Goal: Task Accomplishment & Management: Use online tool/utility

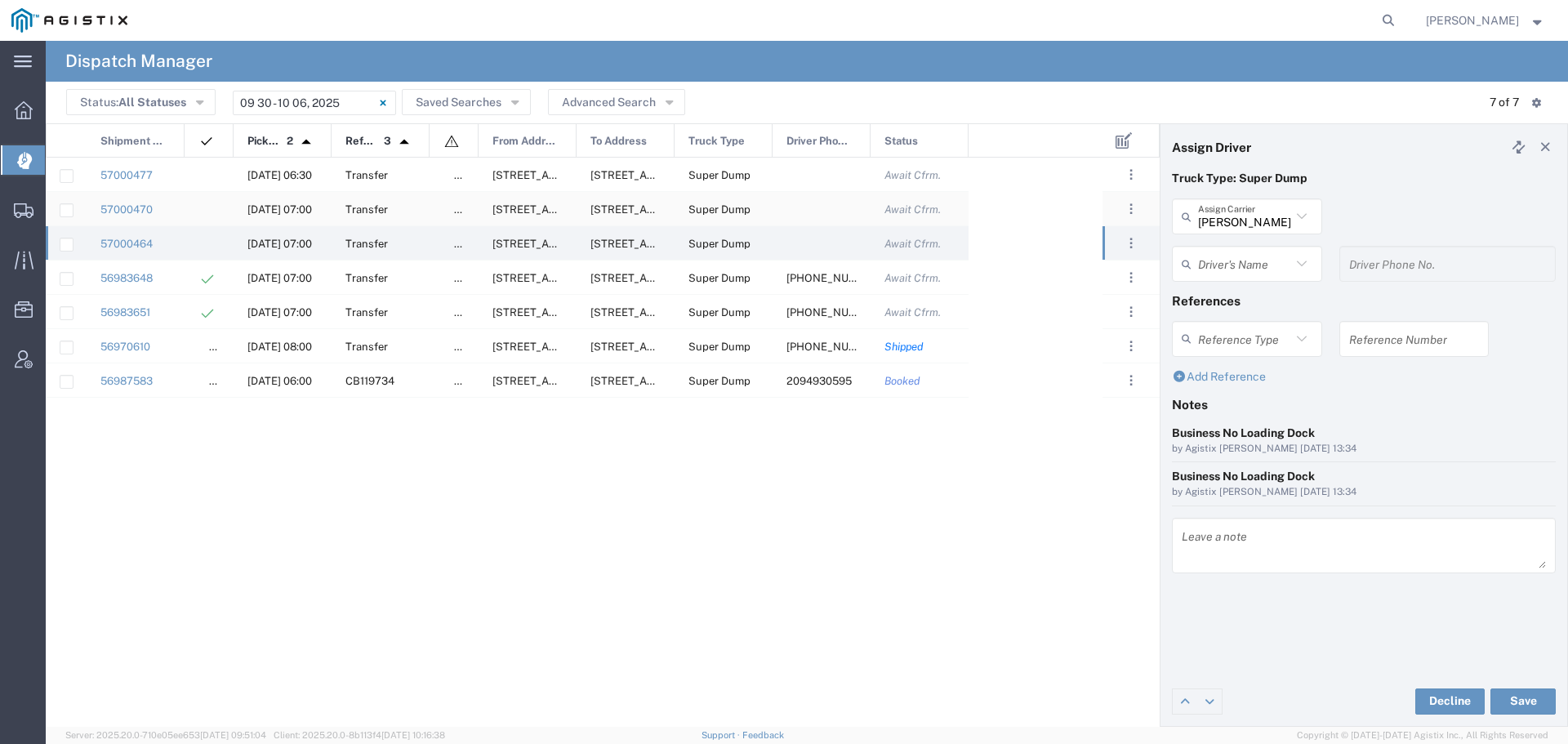
click at [266, 202] on div "[DATE] 07:00" at bounding box center [283, 209] width 98 height 34
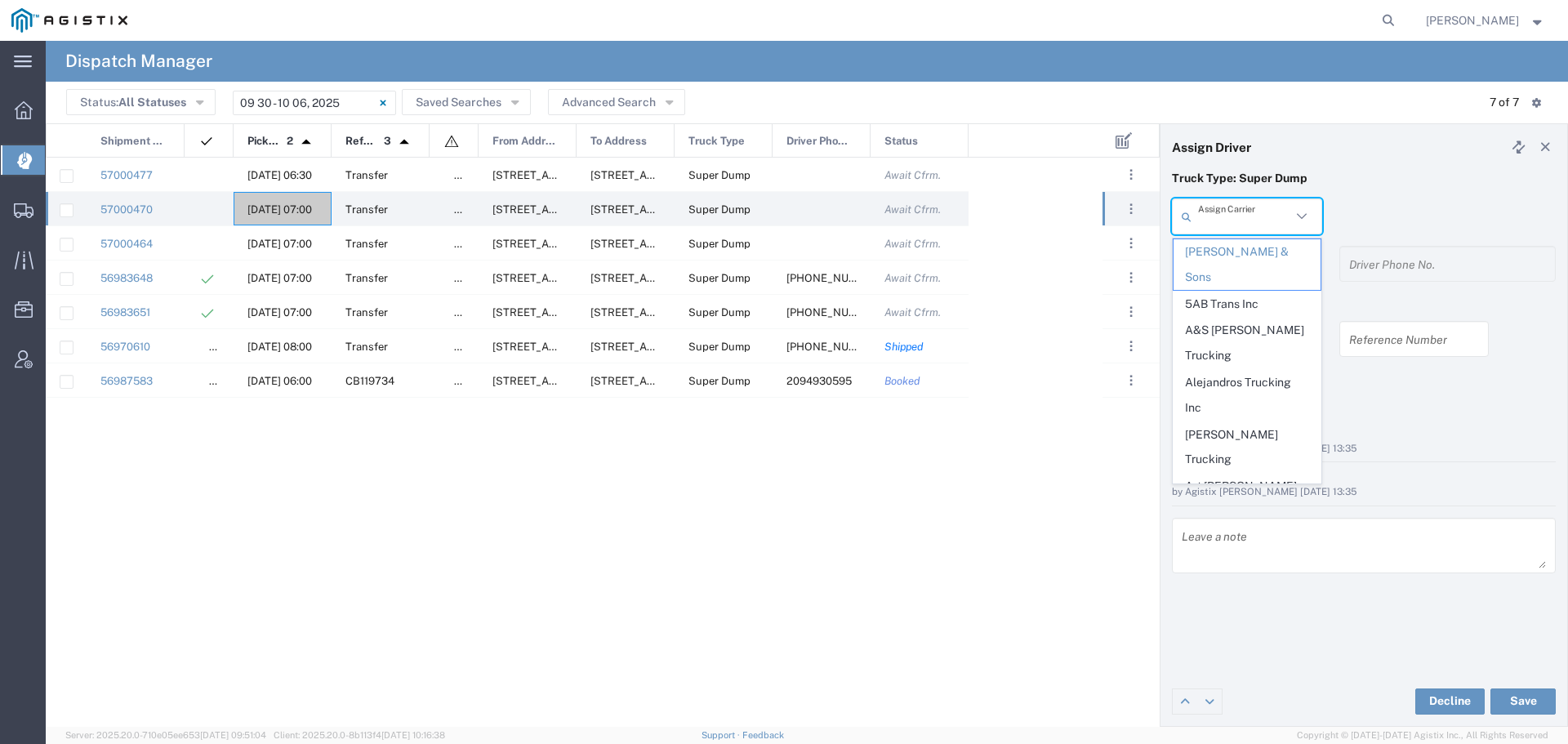
click at [1271, 220] on input "text" at bounding box center [1245, 217] width 93 height 29
click at [1223, 474] on span "Art [PERSON_NAME] Inc" at bounding box center [1247, 499] width 147 height 51
type input "Art [PERSON_NAME] Inc"
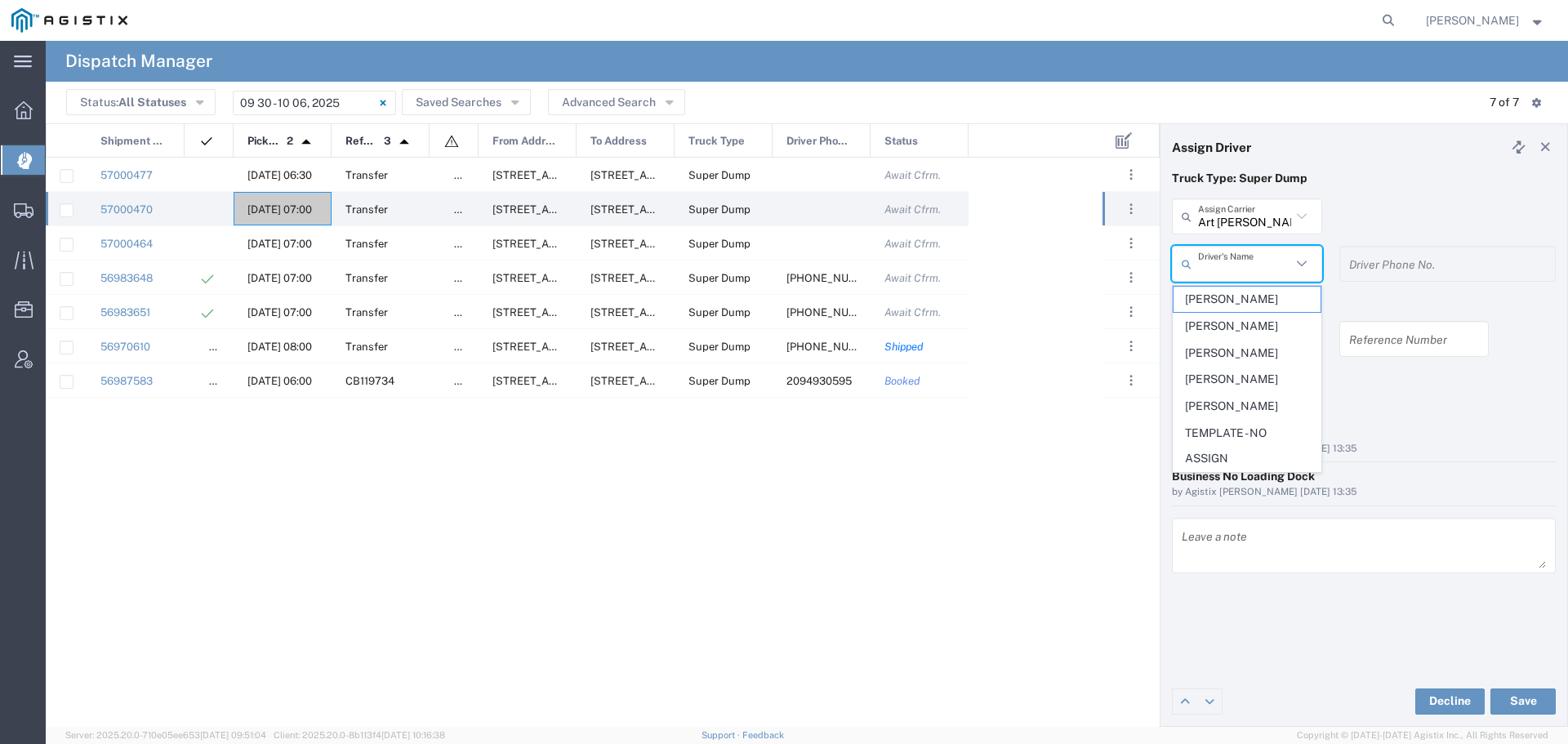
click at [1270, 266] on input "text" at bounding box center [1245, 264] width 93 height 29
click at [1246, 350] on span "[PERSON_NAME]" at bounding box center [1247, 353] width 147 height 25
type input "[PERSON_NAME]"
type input "[PHONE_NUMBER]"
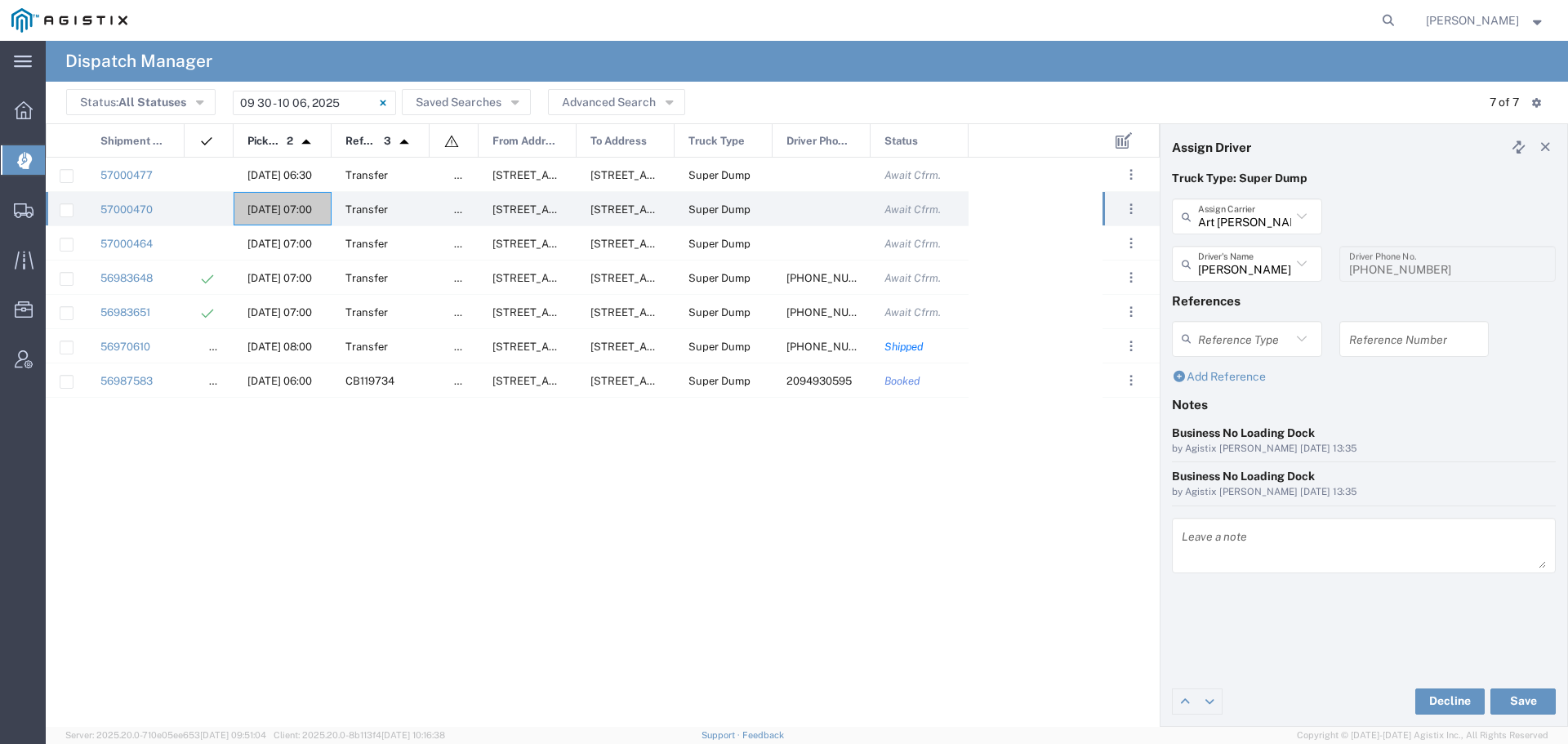
click at [1372, 343] on input "text" at bounding box center [1414, 339] width 130 height 29
drag, startPoint x: 1401, startPoint y: 341, endPoint x: 1337, endPoint y: 342, distance: 64.0
click at [1337, 342] on div "WO10270 Reference Number" at bounding box center [1414, 345] width 168 height 47
type input "WO10270"
click at [1211, 551] on textarea at bounding box center [1364, 545] width 364 height 46
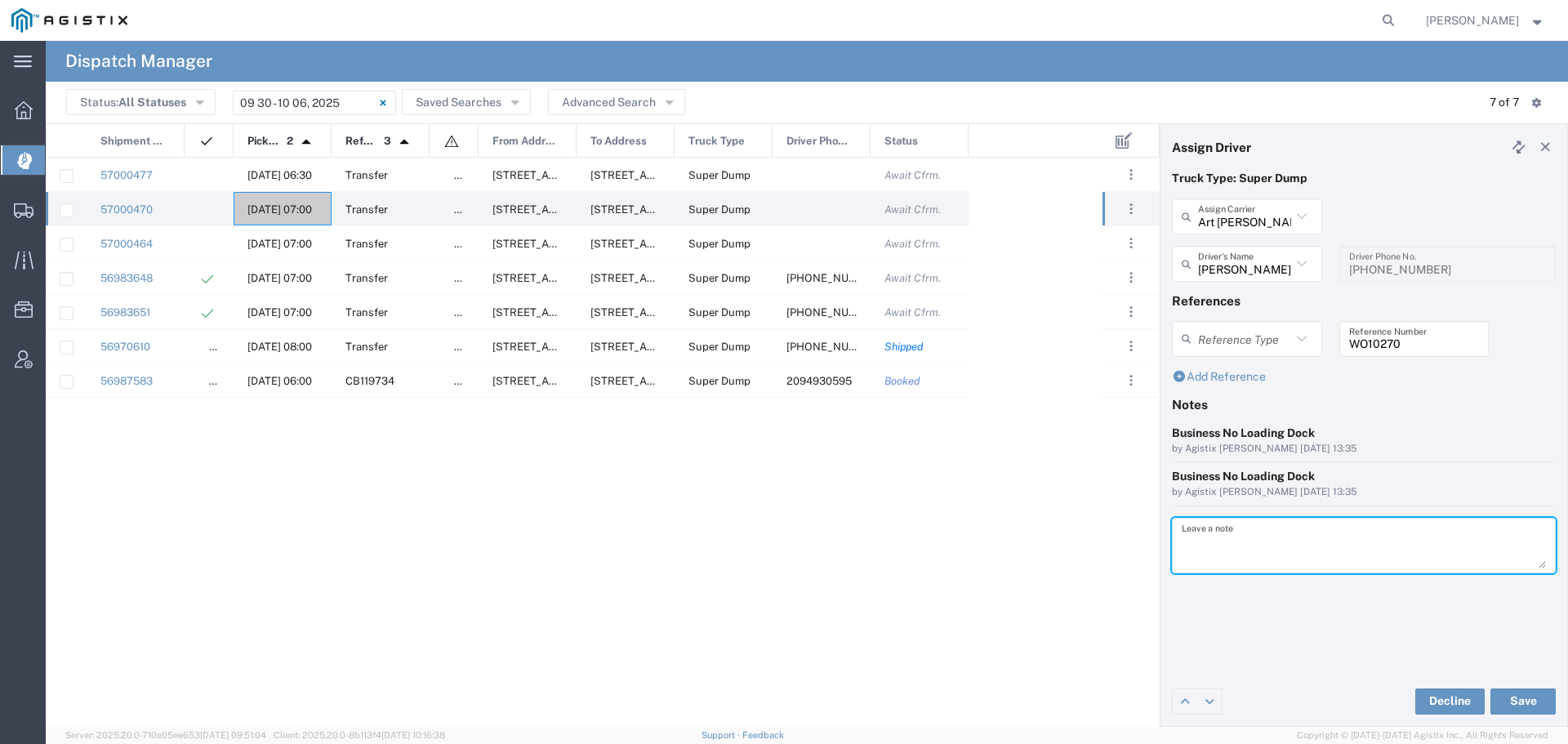
paste textarea "WO10270"
type textarea "WO10270"
click at [1520, 699] on button "Save" at bounding box center [1523, 701] width 65 height 26
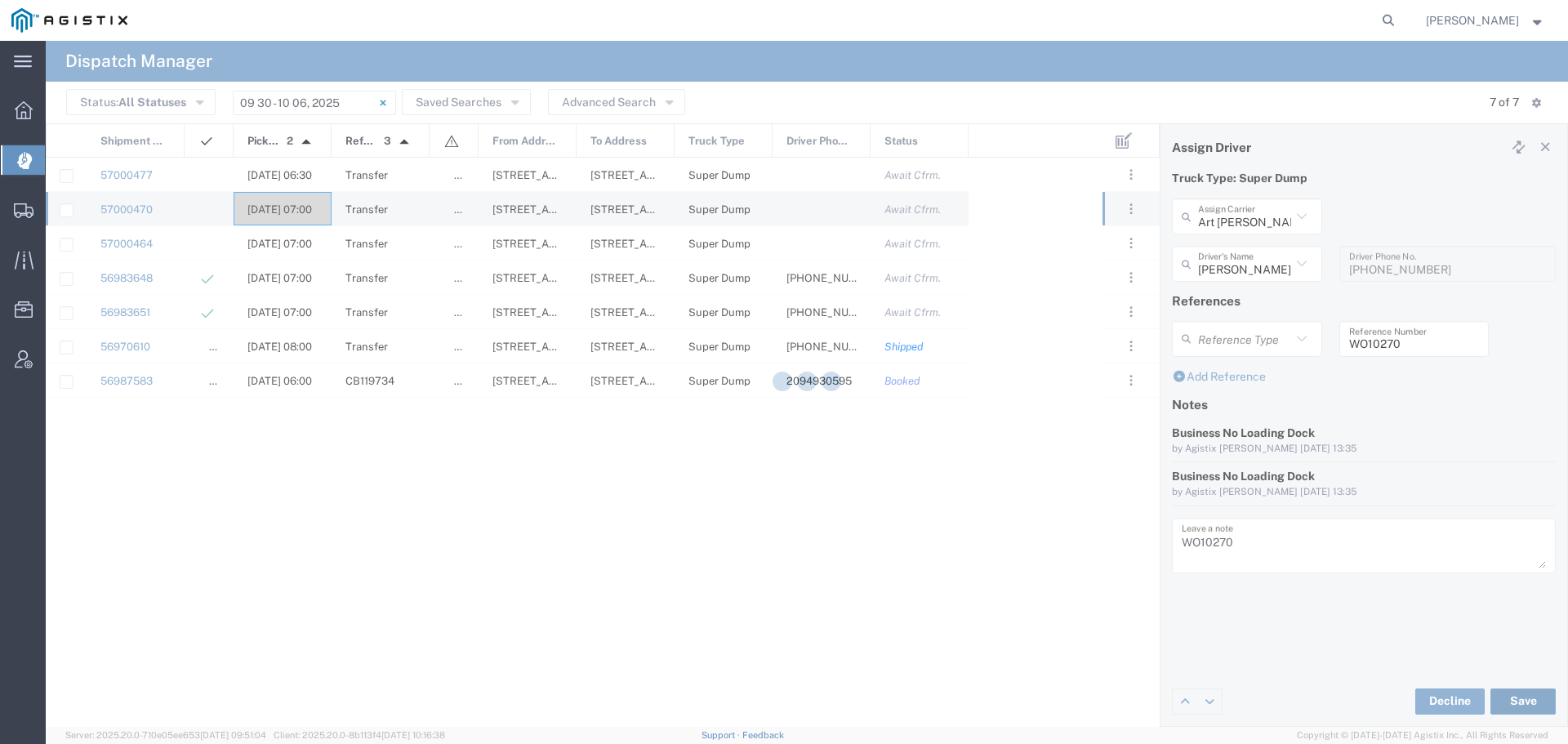
type input "[PERSON_NAME]"
type input "Art [PERSON_NAME] Inc"
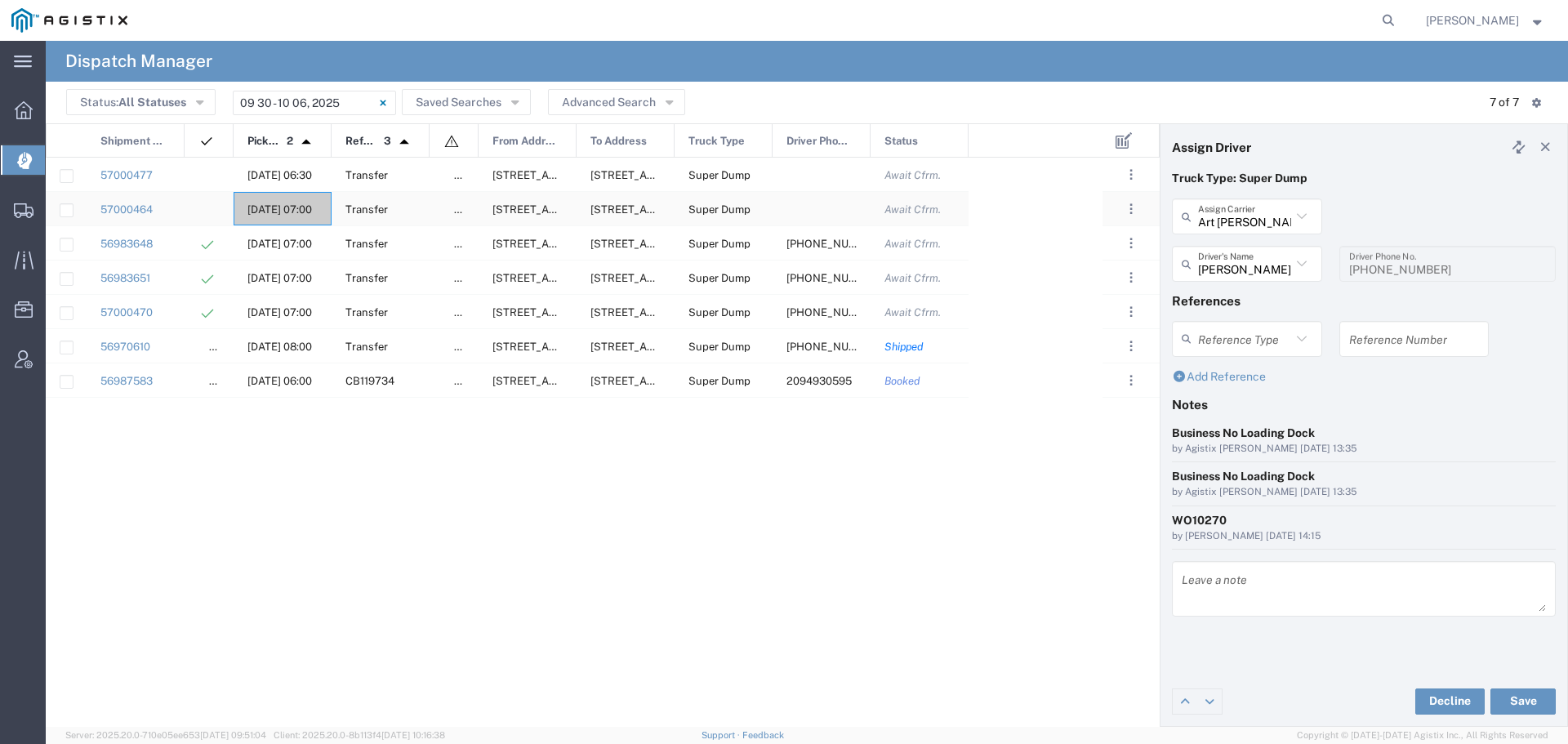
click at [276, 209] on span "[DATE] 07:00" at bounding box center [279, 210] width 64 height 13
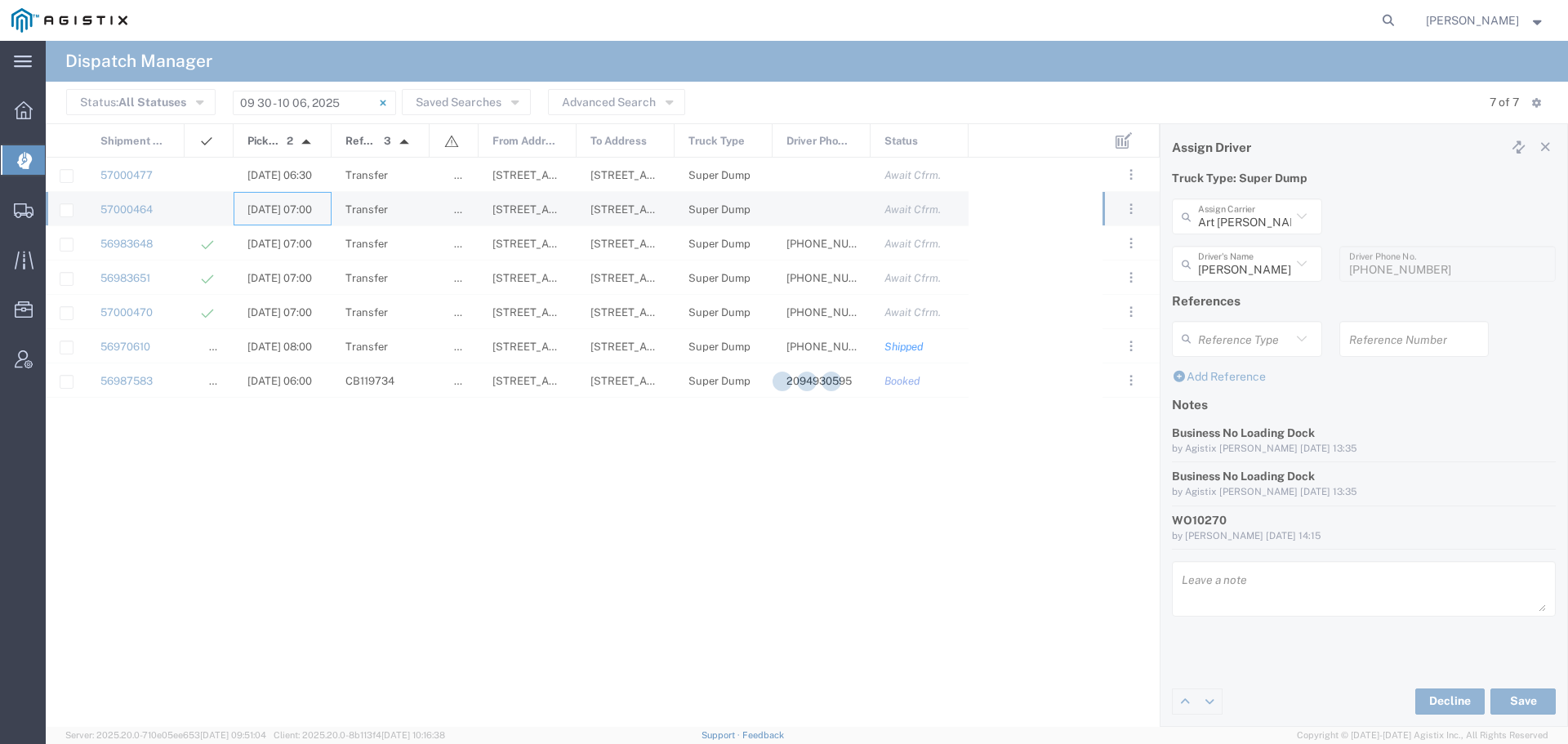
type input "[PERSON_NAME] & Sons"
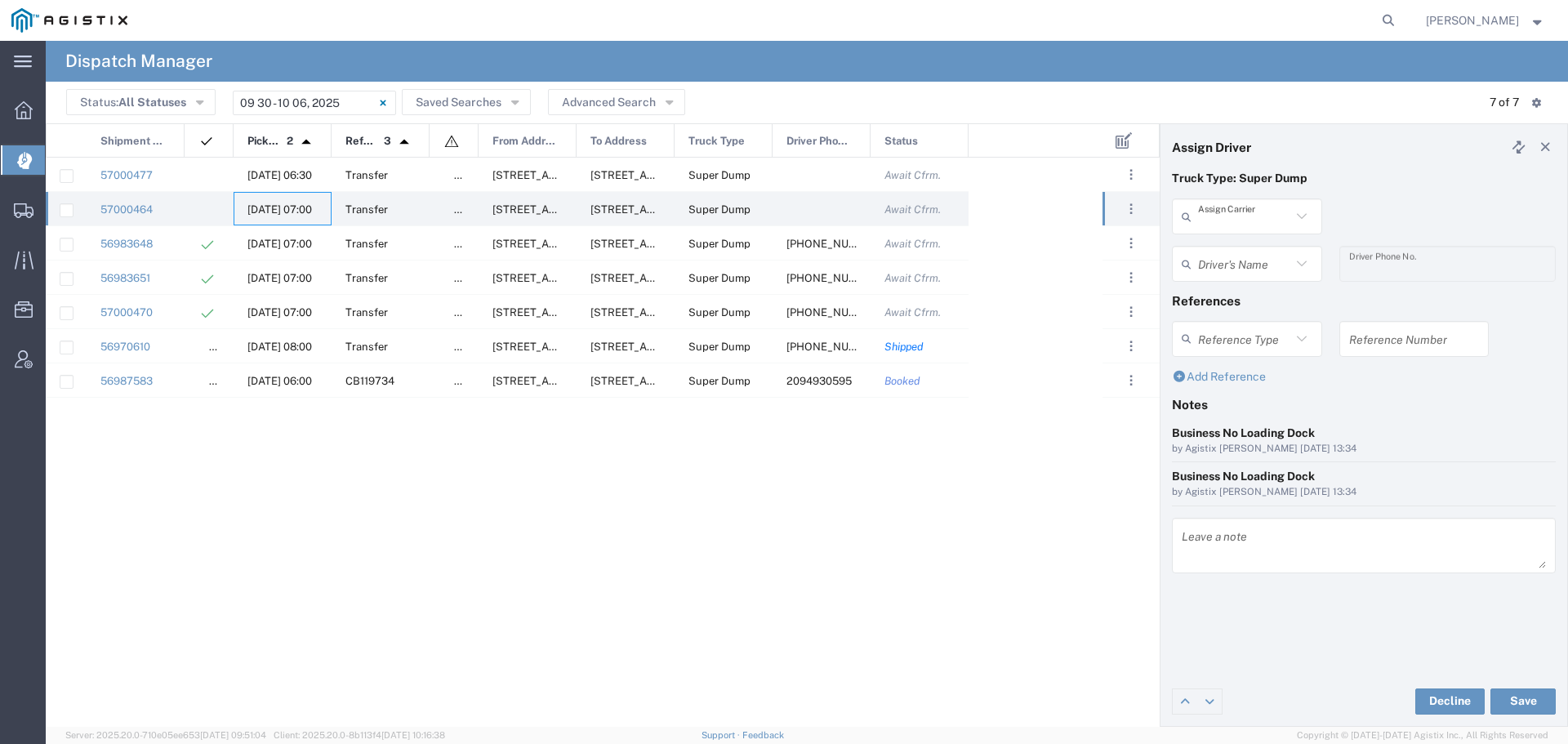
click at [1258, 225] on input "text" at bounding box center [1245, 217] width 93 height 29
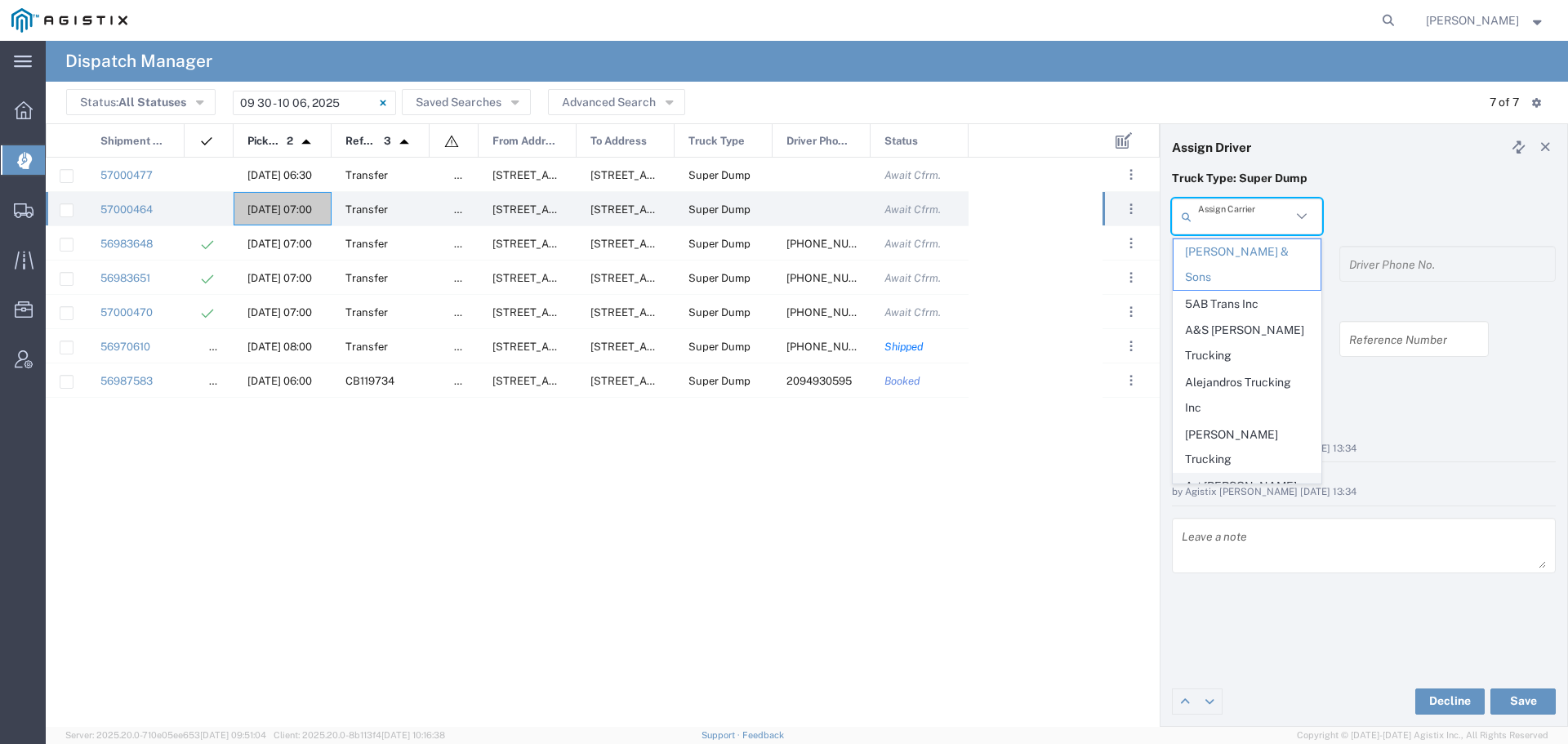
click at [1238, 474] on span "Art [PERSON_NAME] Inc" at bounding box center [1247, 499] width 147 height 51
type input "Art [PERSON_NAME] Inc"
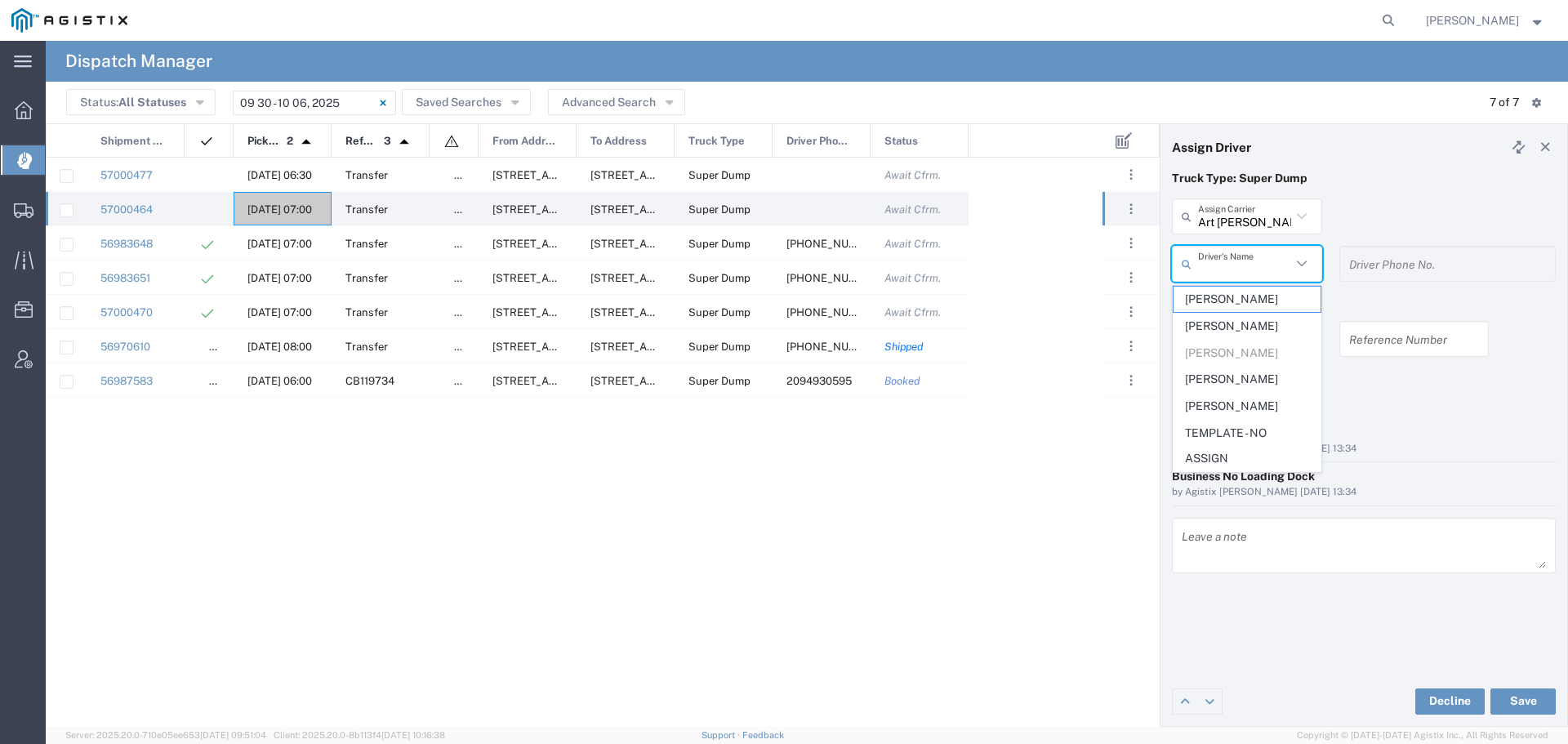
click at [1245, 267] on input "text" at bounding box center [1245, 264] width 93 height 29
click at [1237, 375] on span "[PERSON_NAME]" at bounding box center [1247, 380] width 147 height 25
type input "[PERSON_NAME]"
type input "[PHONE_NUMBER]"
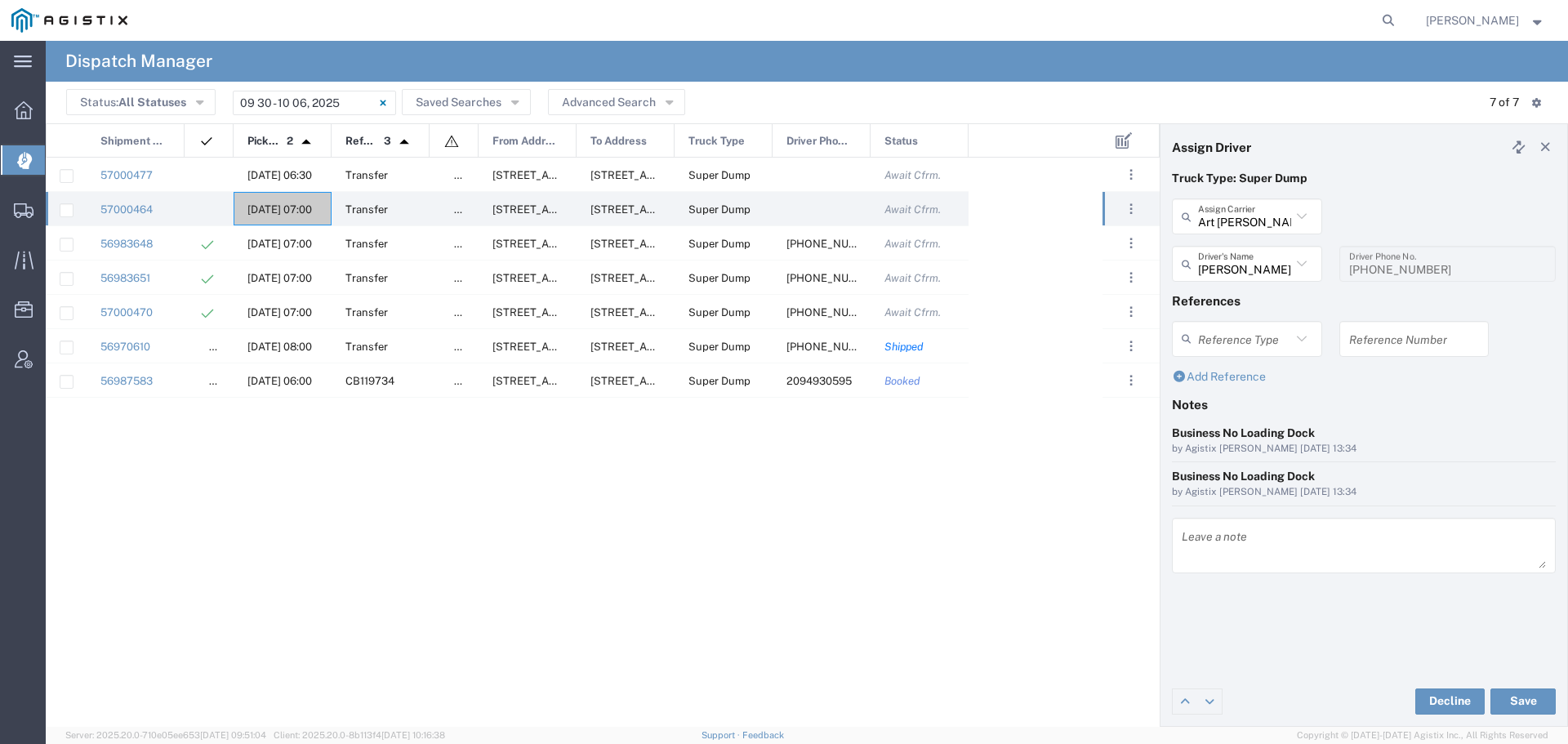
click at [1360, 337] on input "text" at bounding box center [1414, 339] width 130 height 29
paste input "WO10270"
type input "WO10270"
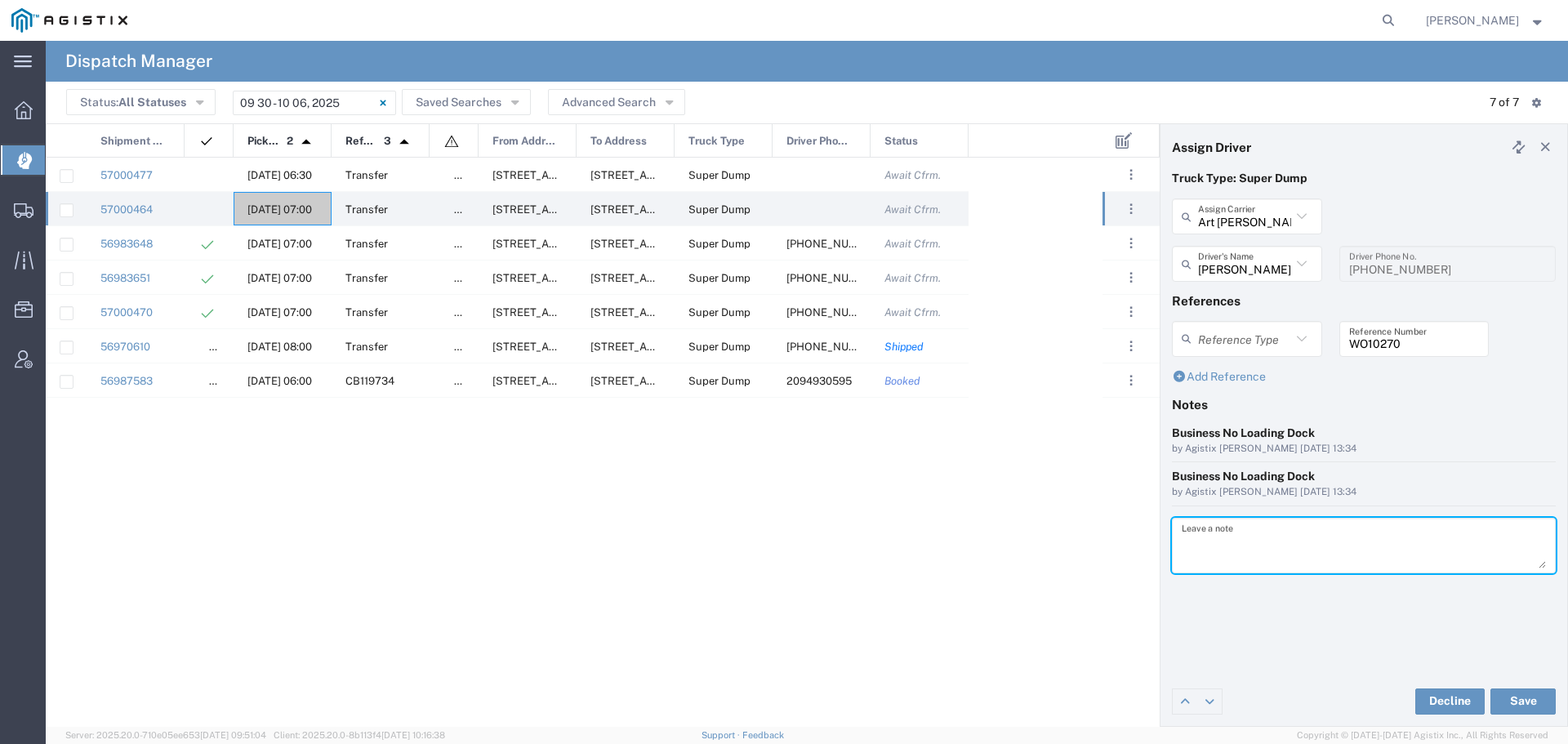
click at [1184, 552] on textarea at bounding box center [1364, 545] width 364 height 46
paste textarea "WO10270"
type textarea "WO10270"
click at [1509, 698] on button "Save" at bounding box center [1523, 701] width 65 height 26
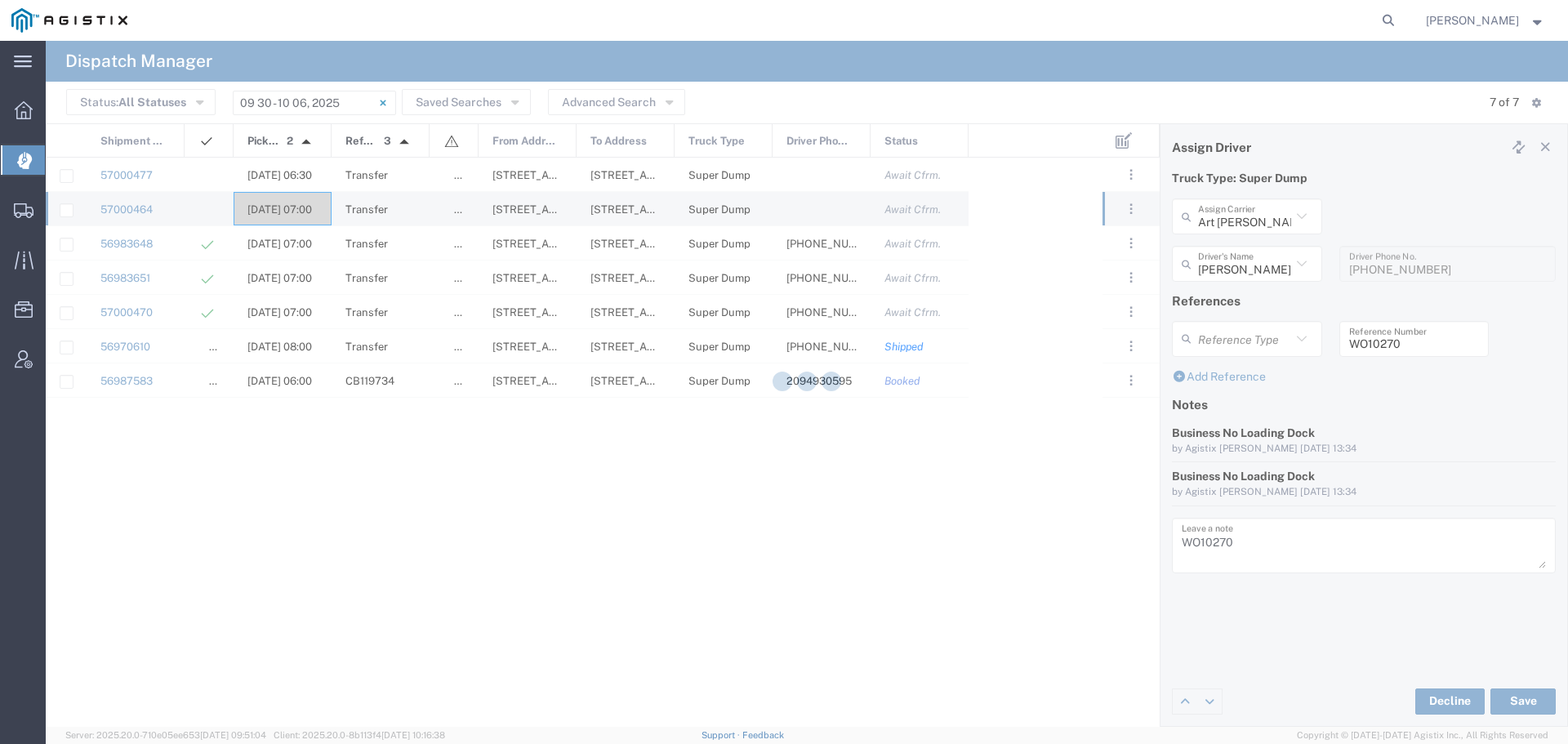
type input "[PERSON_NAME]"
type input "Art [PERSON_NAME] Inc"
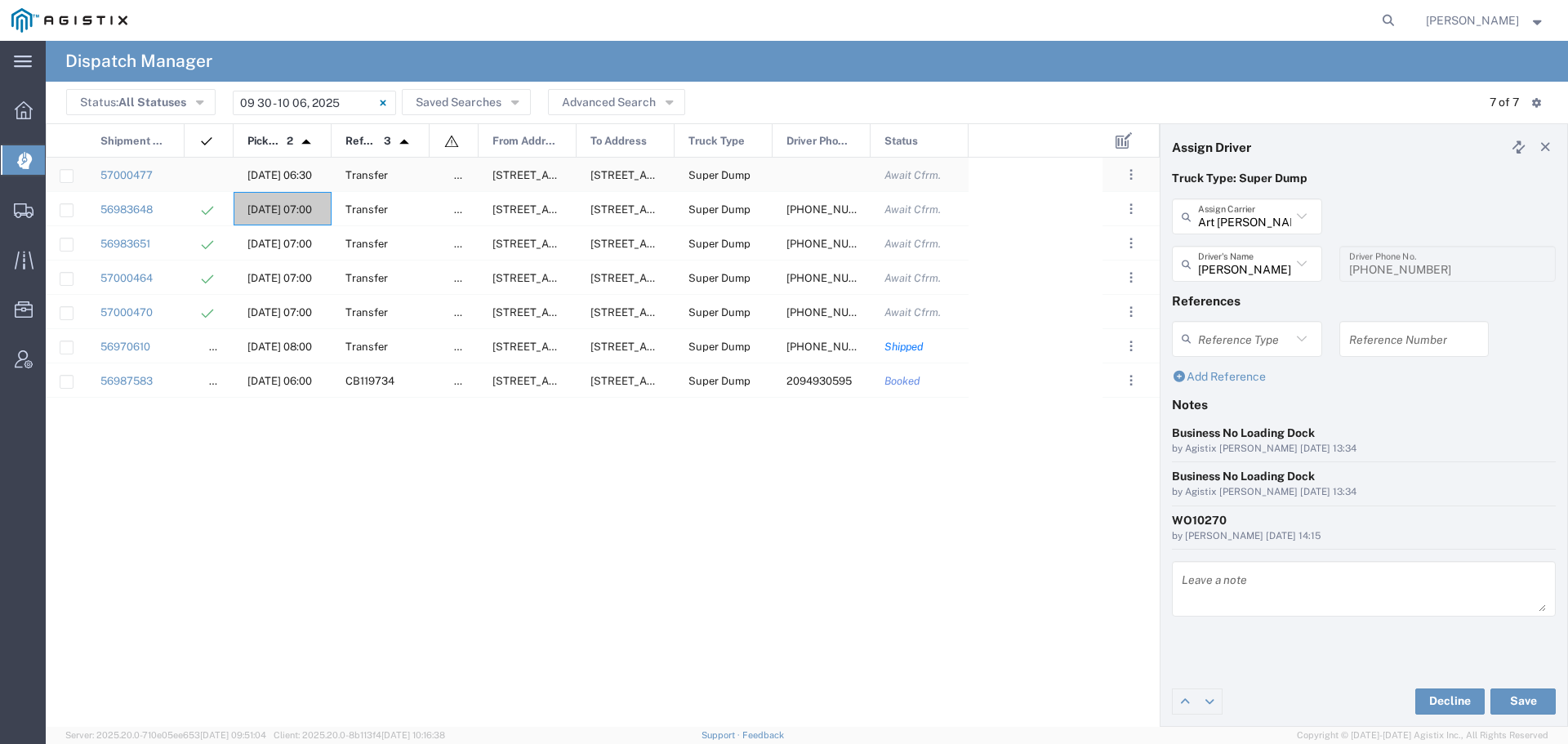
click at [274, 172] on span "[DATE] 06:30" at bounding box center [279, 175] width 64 height 13
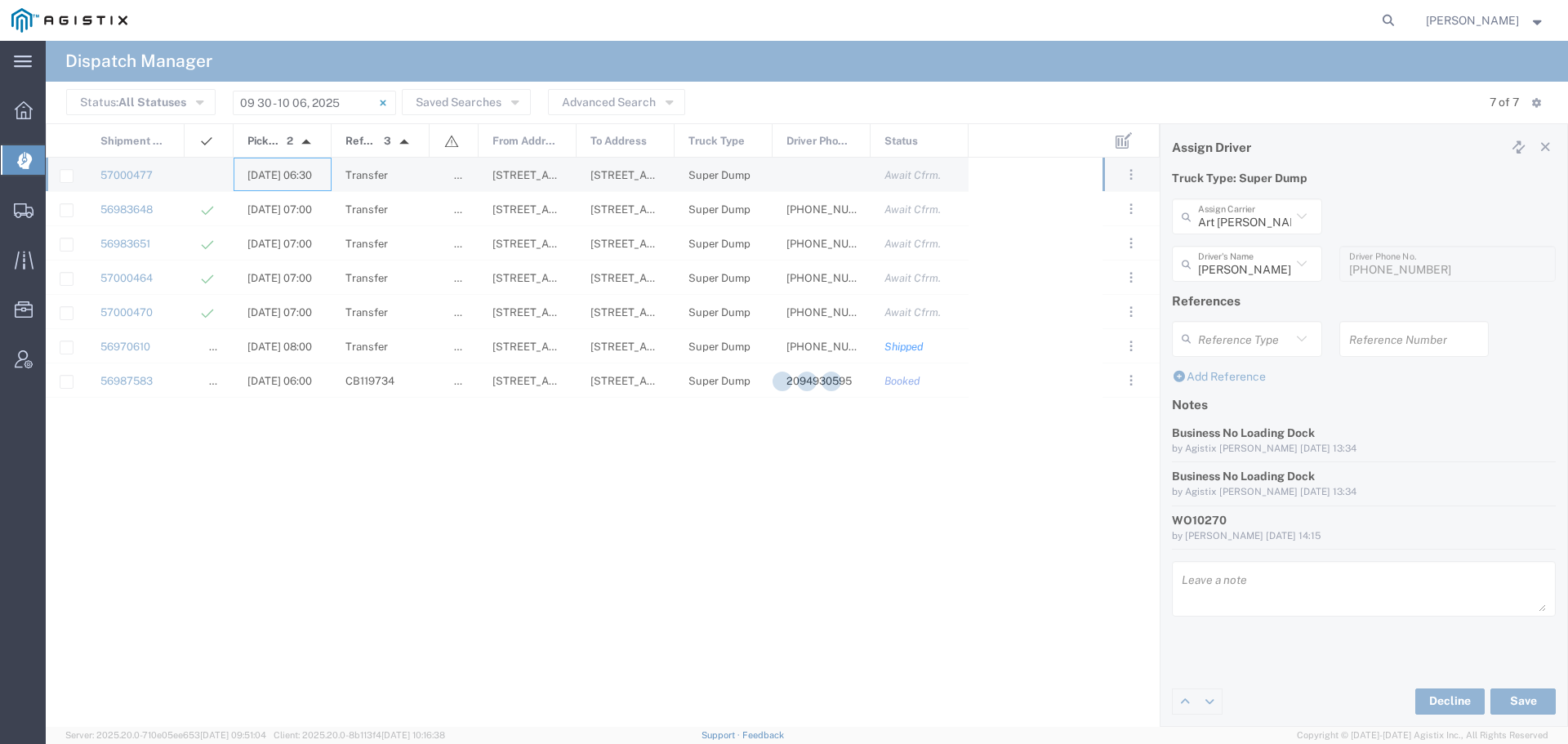
type input "[PERSON_NAME] & Sons"
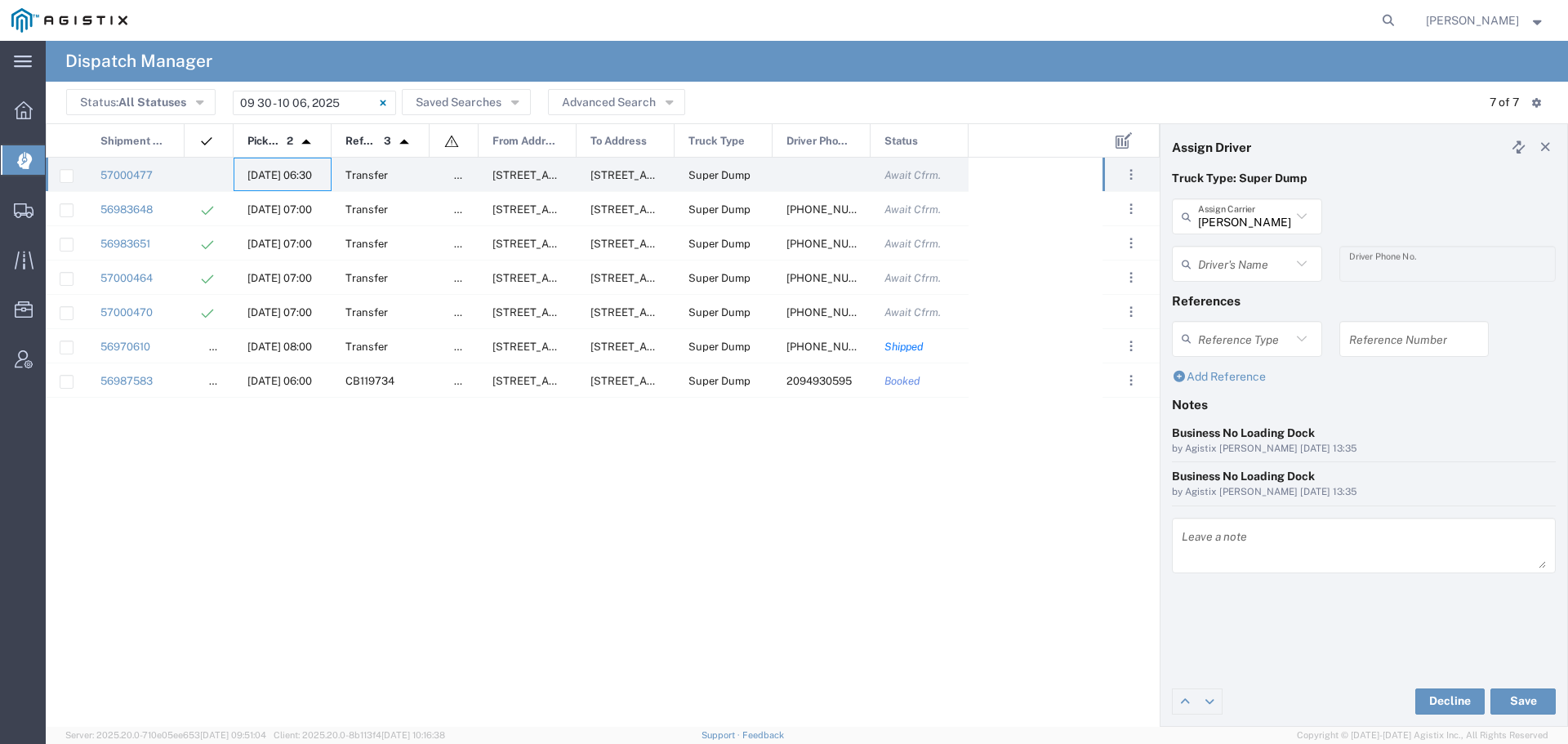
click at [1251, 265] on input "text" at bounding box center [1245, 264] width 93 height 29
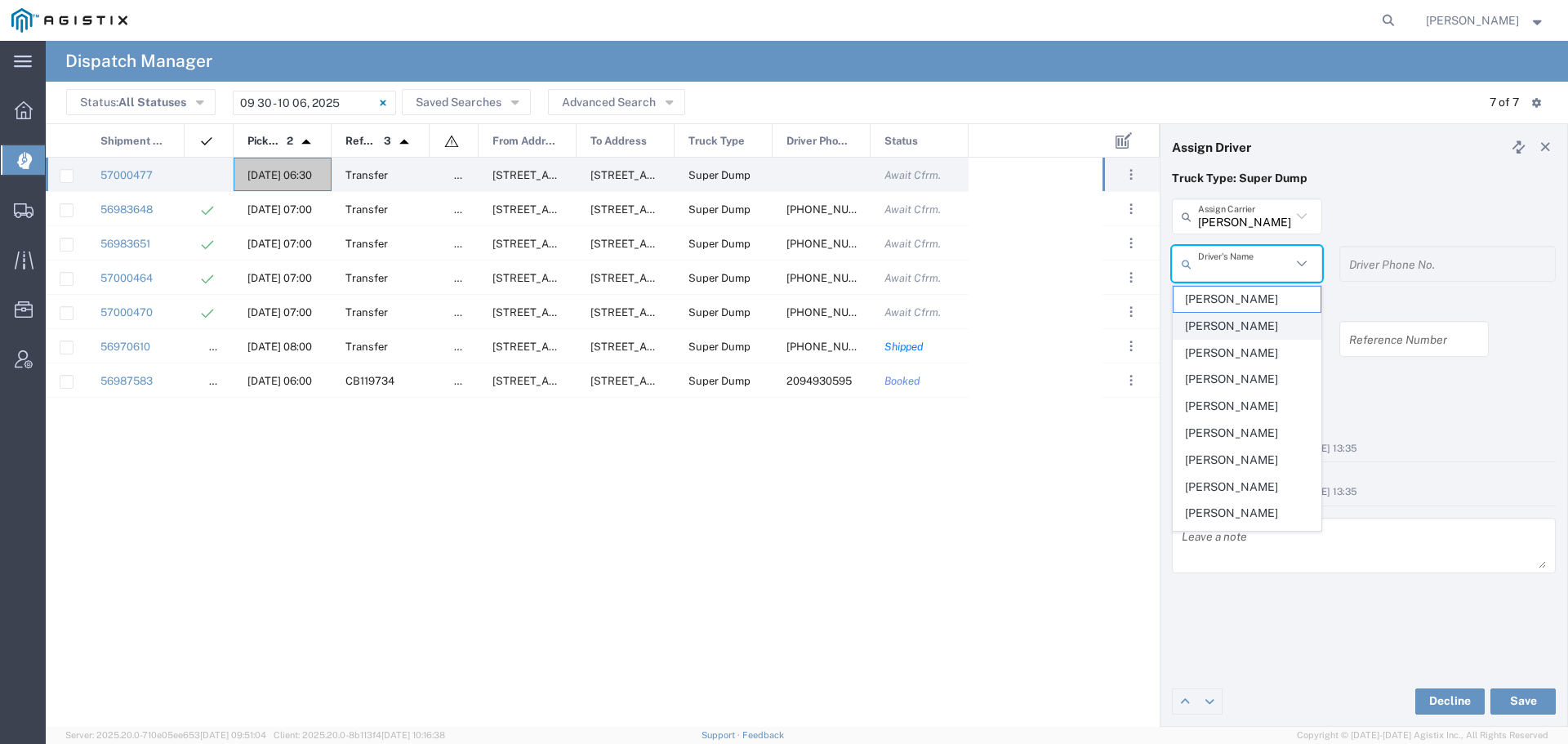
click at [1209, 330] on span "[PERSON_NAME]" at bounding box center [1247, 326] width 147 height 25
type input "[PERSON_NAME]"
type input "[PHONE_NUMBER]"
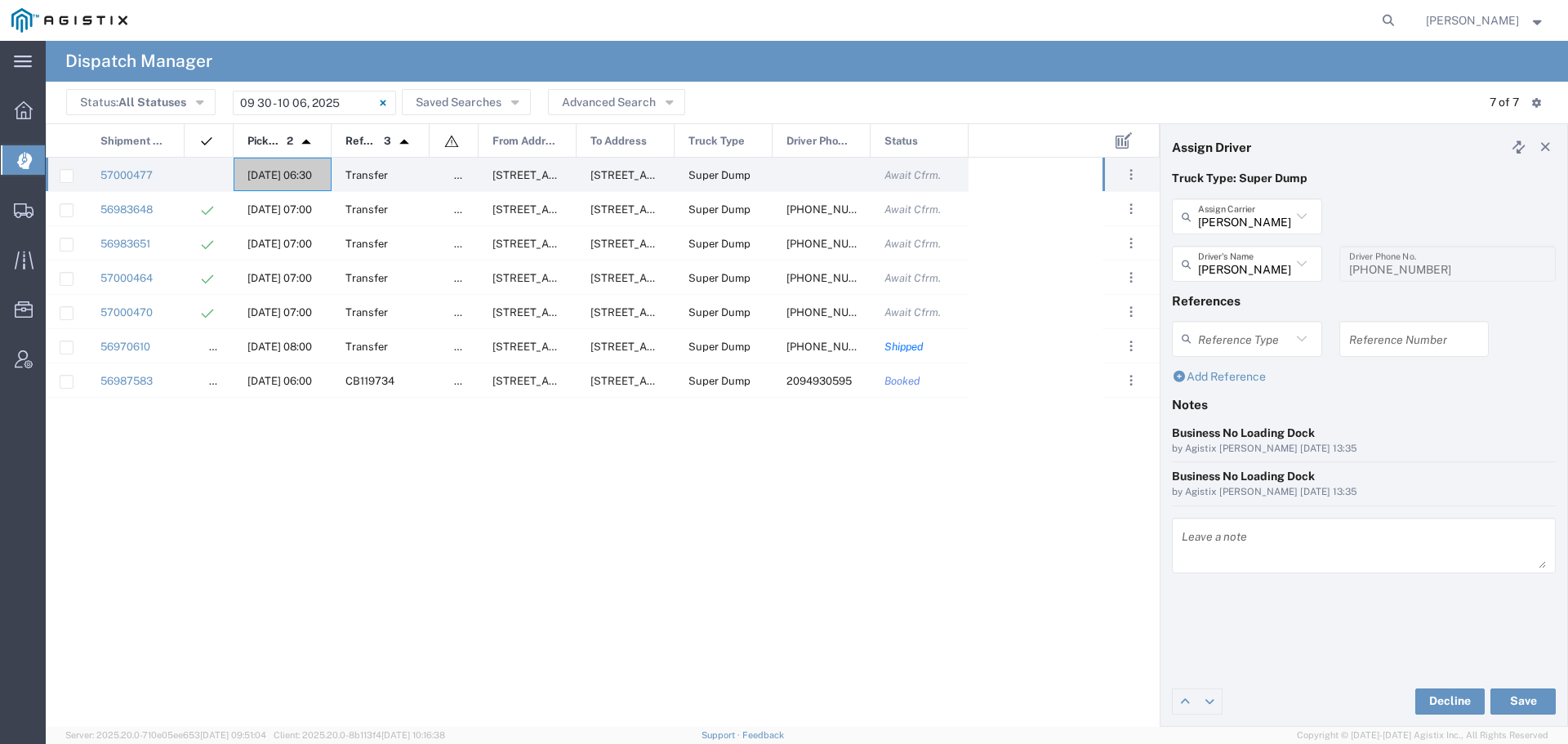
click at [1372, 348] on input "text" at bounding box center [1414, 339] width 130 height 29
type input "WO10271"
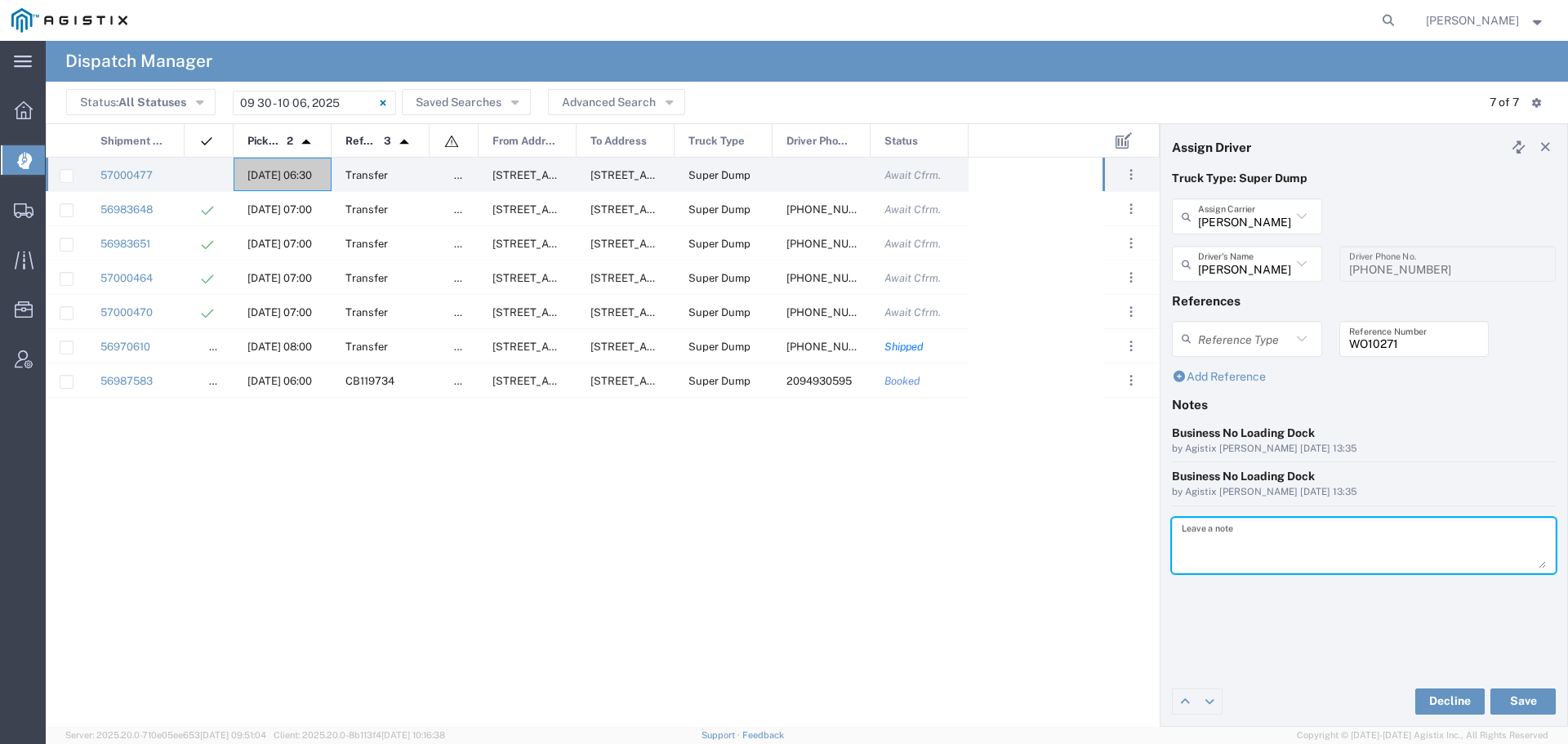
click at [1214, 553] on textarea at bounding box center [1364, 545] width 364 height 46
type textarea "WO10271"
click at [1524, 698] on button "Save" at bounding box center [1523, 701] width 65 height 26
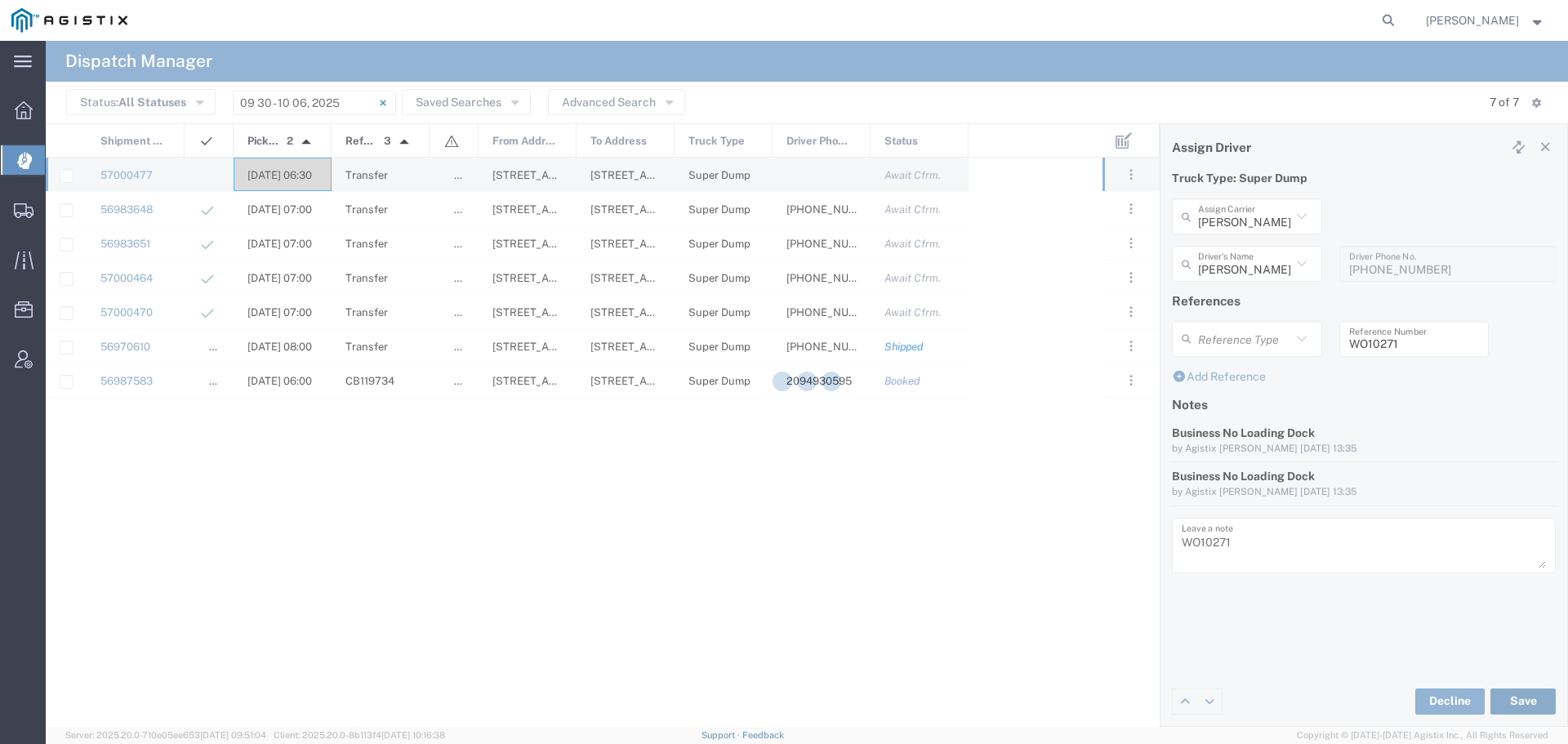
type input "[PERSON_NAME]"
